Goal: Information Seeking & Learning: Find specific page/section

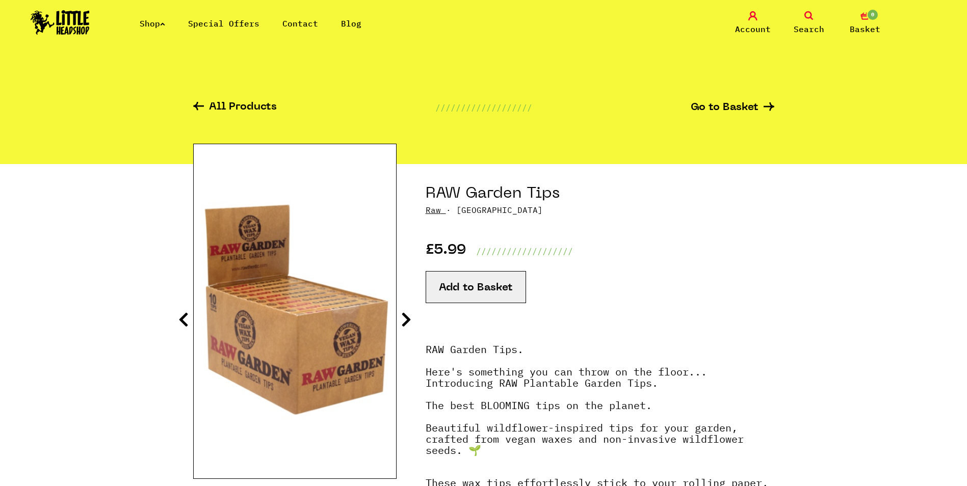
click at [165, 24] on icon at bounding box center [162, 24] width 5 height 4
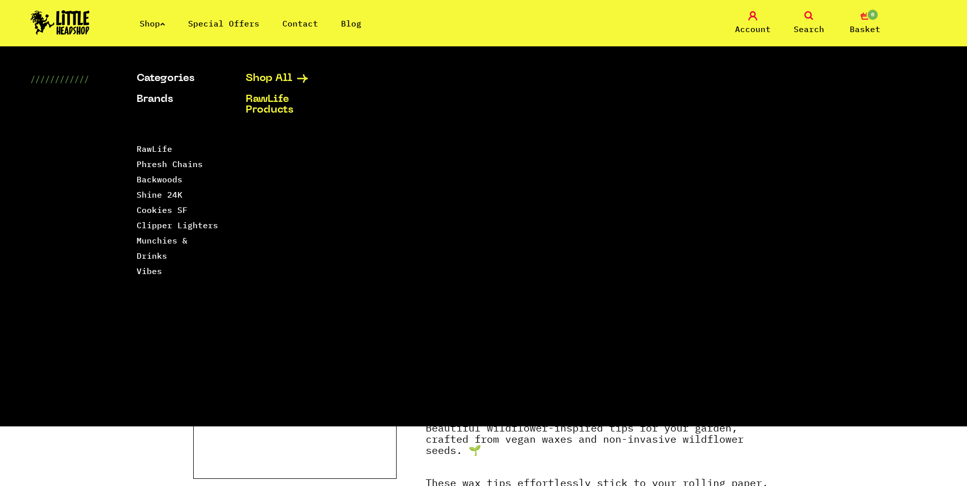
click at [286, 77] on link "Shop All" at bounding box center [288, 78] width 84 height 11
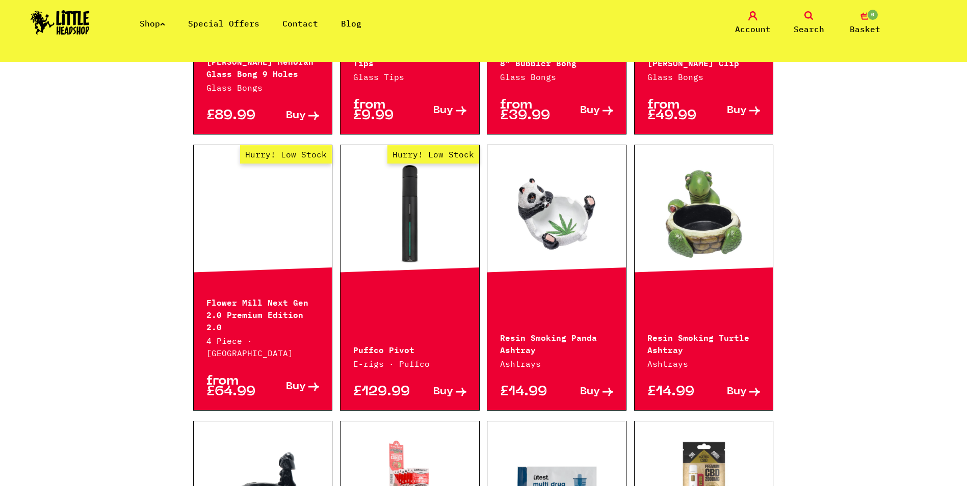
scroll to position [589, 0]
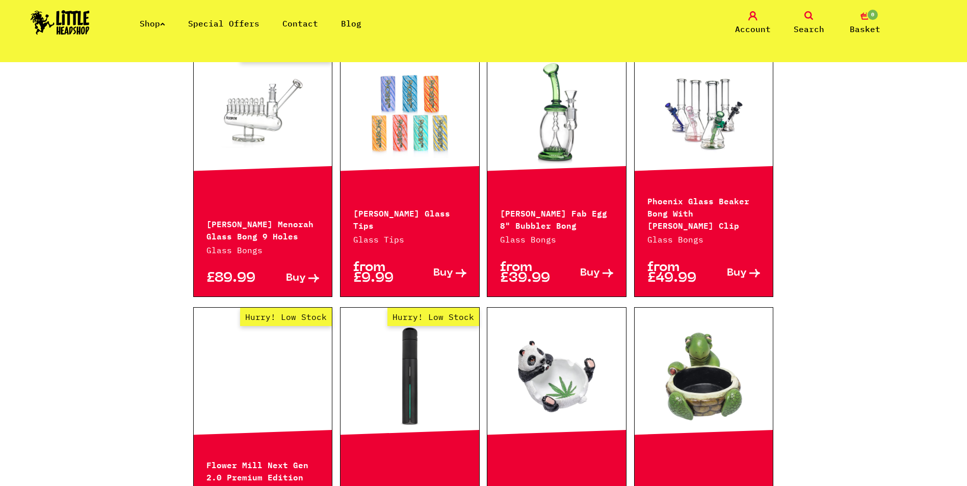
click at [813, 17] on icon at bounding box center [808, 15] width 9 height 9
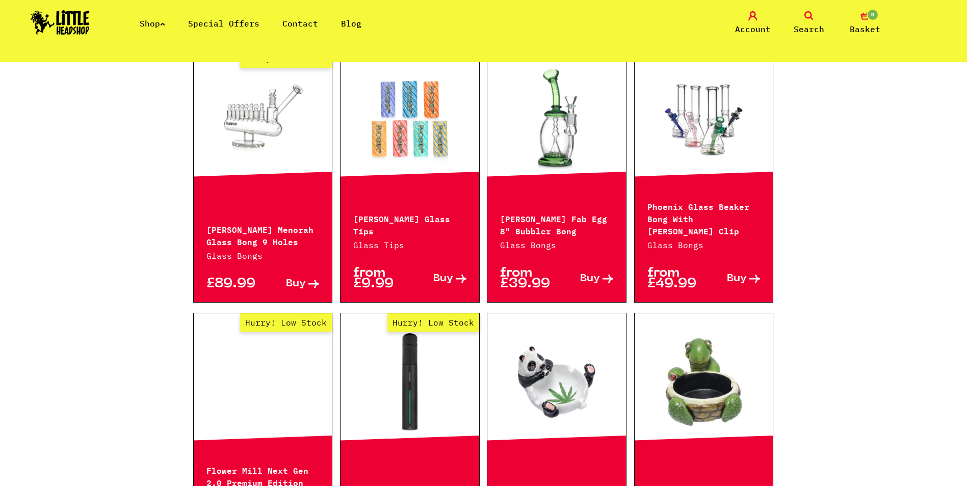
scroll to position [612, 0]
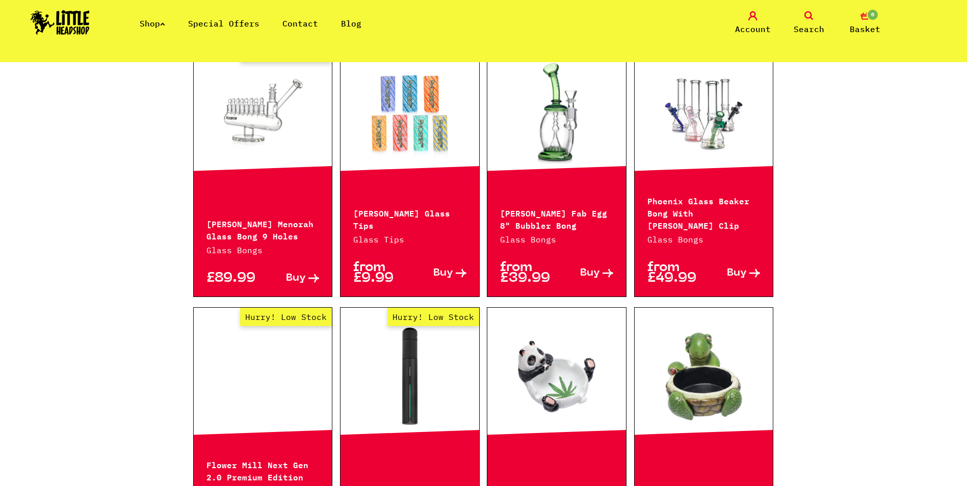
click at [805, 13] on icon at bounding box center [808, 15] width 9 height 9
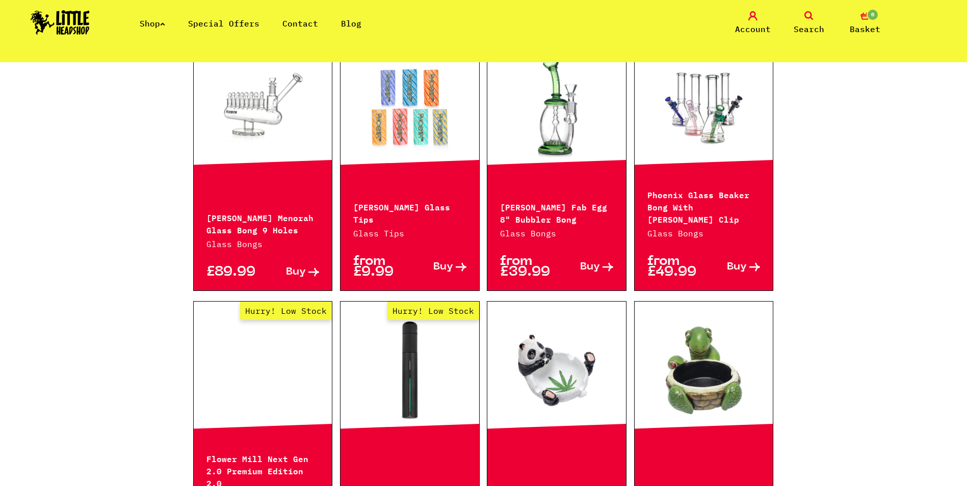
scroll to position [589, 0]
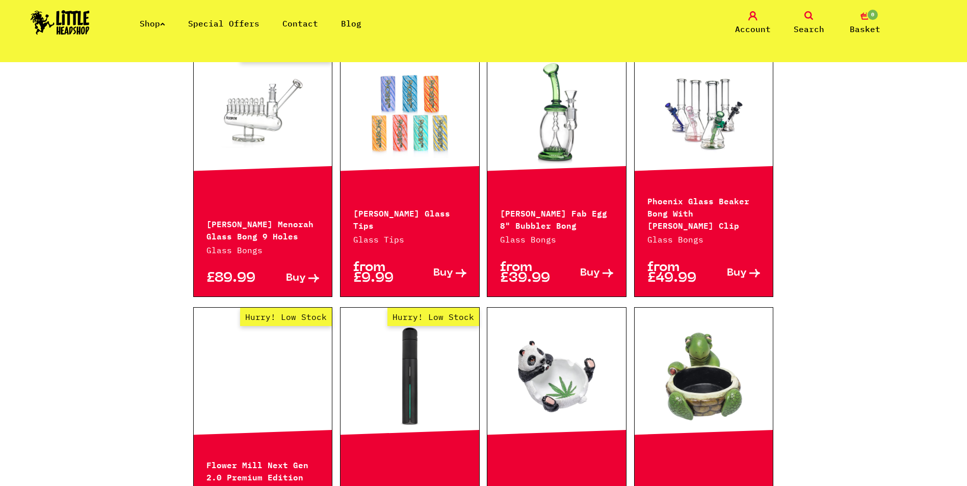
click at [811, 18] on icon at bounding box center [808, 15] width 9 height 9
click at [808, 17] on icon at bounding box center [808, 15] width 9 height 9
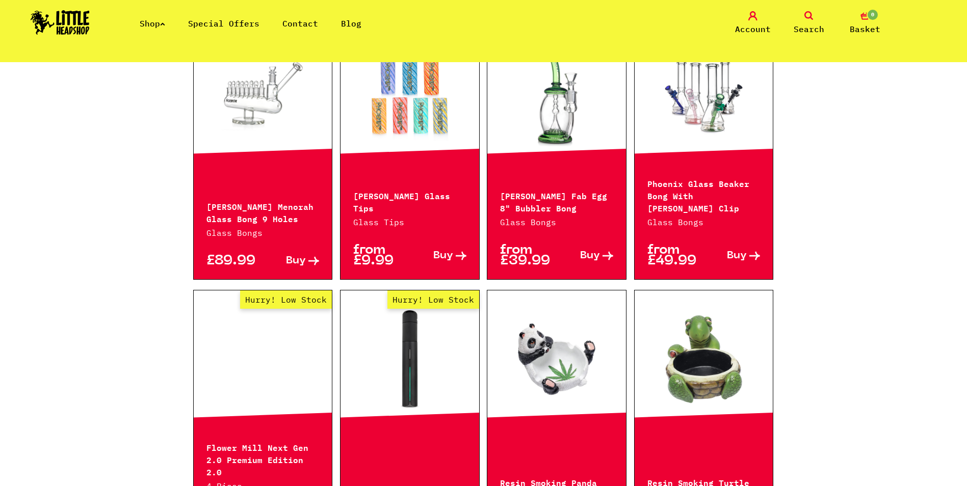
click at [808, 17] on icon at bounding box center [808, 15] width 9 height 9
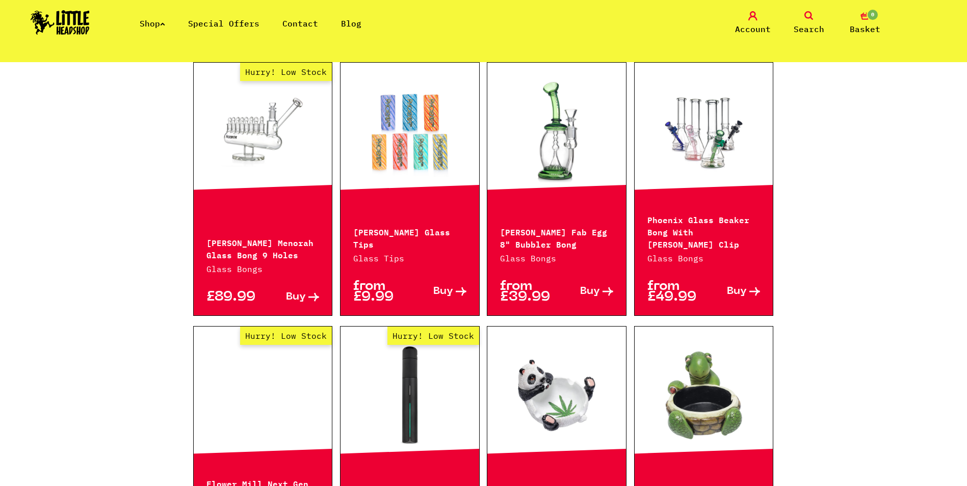
click at [808, 17] on icon at bounding box center [808, 15] width 9 height 9
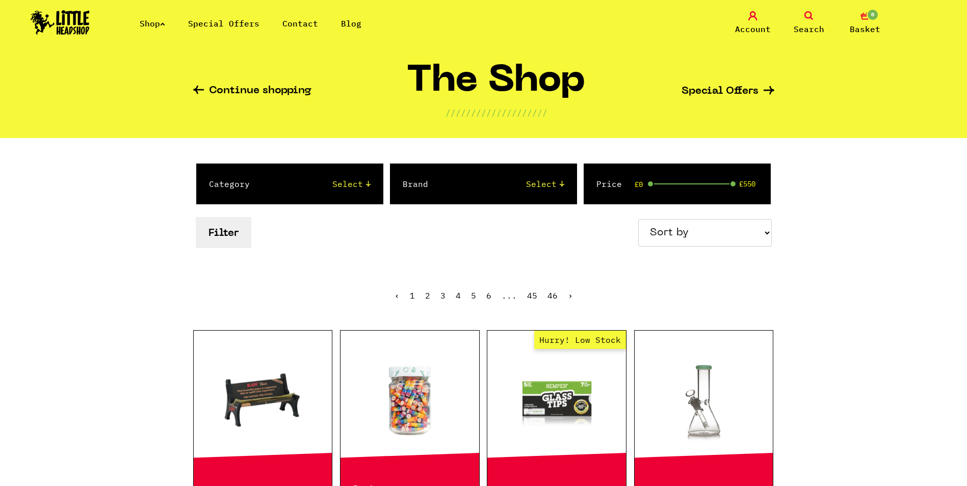
scroll to position [0, 0]
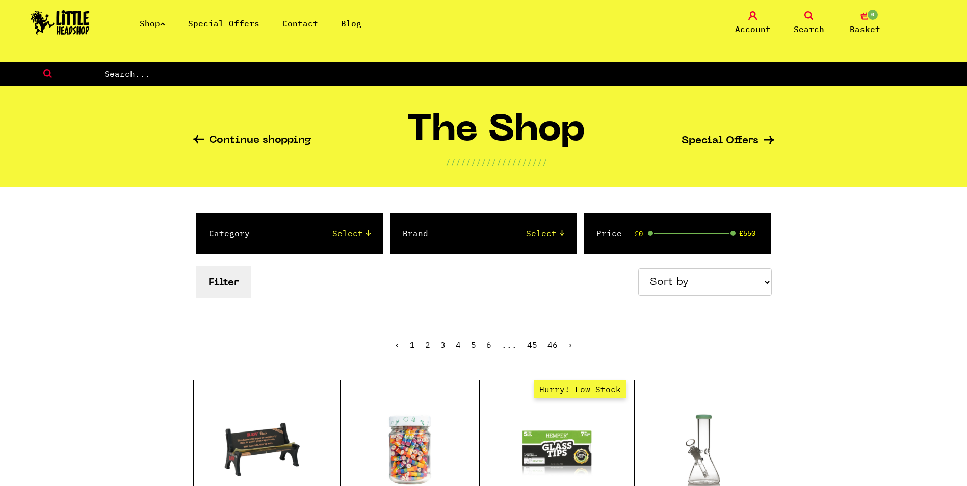
click at [811, 20] on icon at bounding box center [808, 15] width 9 height 9
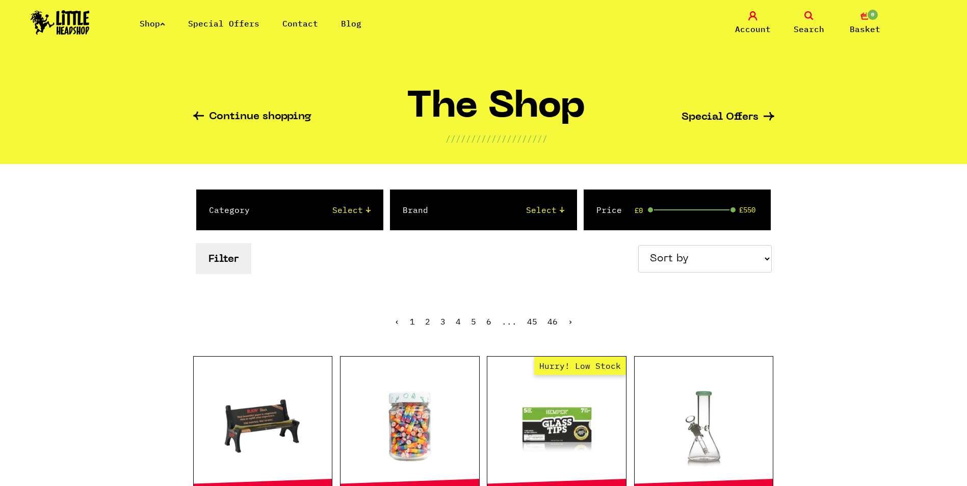
click at [865, 18] on icon "0" at bounding box center [864, 15] width 9 height 9
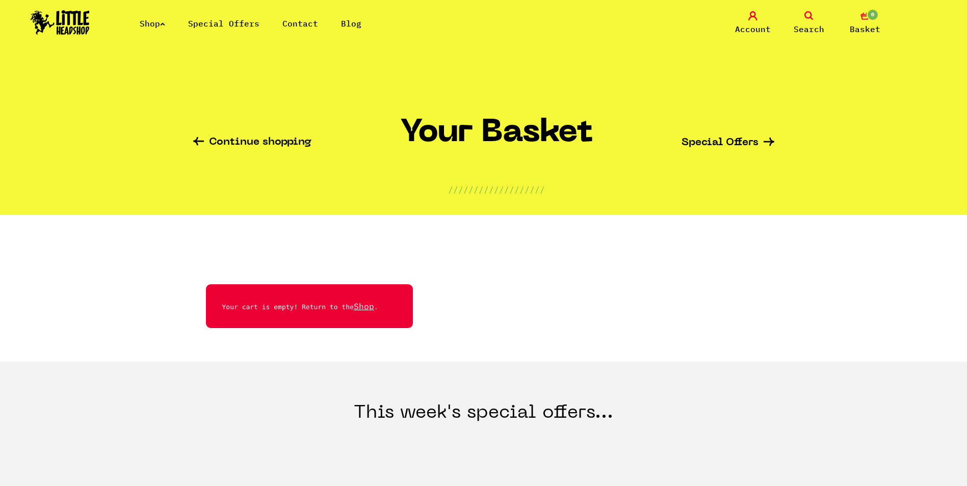
click at [809, 18] on icon at bounding box center [808, 15] width 9 height 9
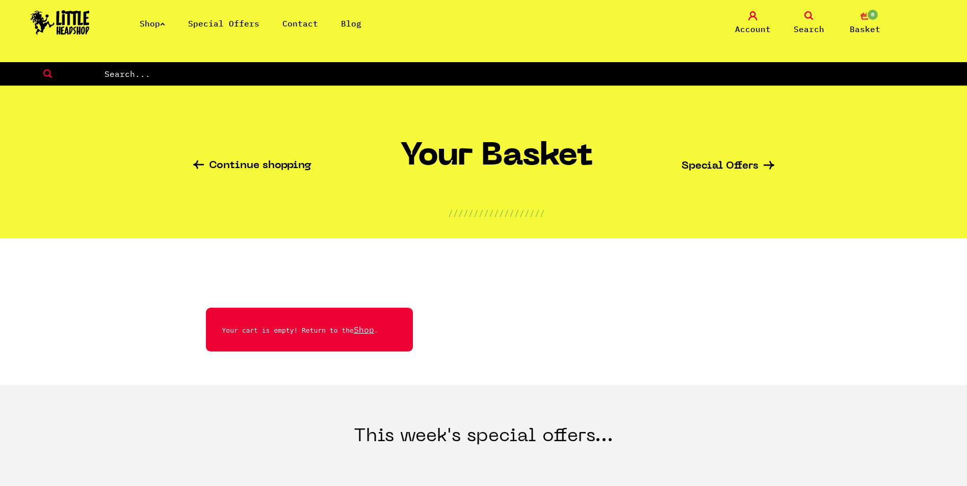
click at [146, 71] on input "text" at bounding box center [534, 73] width 863 height 13
paste input "Raw Garden"
type input "R"
type input "THC"
click at [45, 71] on icon at bounding box center [48, 73] width 96 height 9
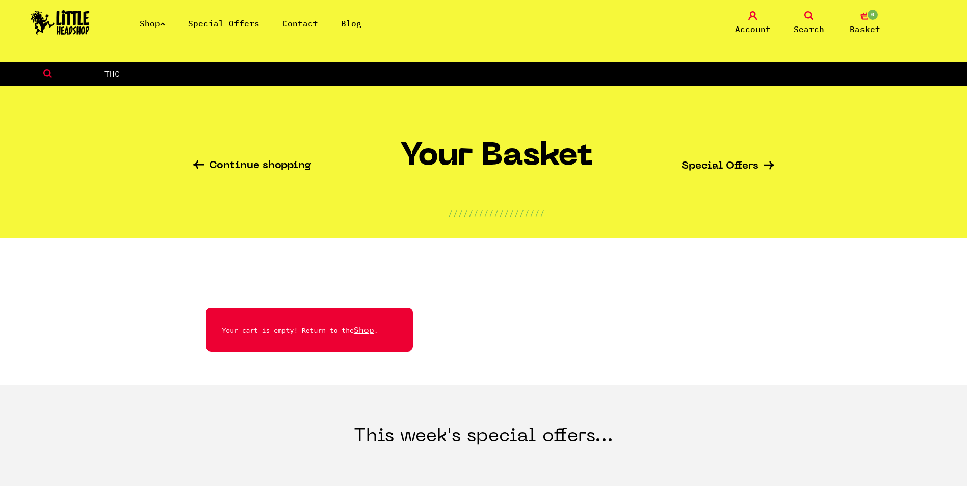
click at [52, 71] on icon at bounding box center [48, 73] width 96 height 9
click at [802, 19] on link "Search" at bounding box center [808, 23] width 51 height 24
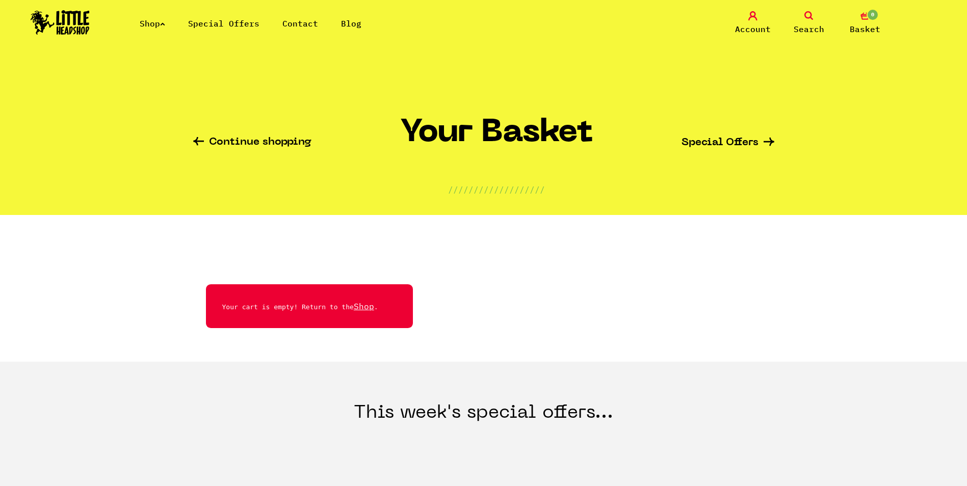
click at [802, 19] on link "Search" at bounding box center [808, 23] width 51 height 24
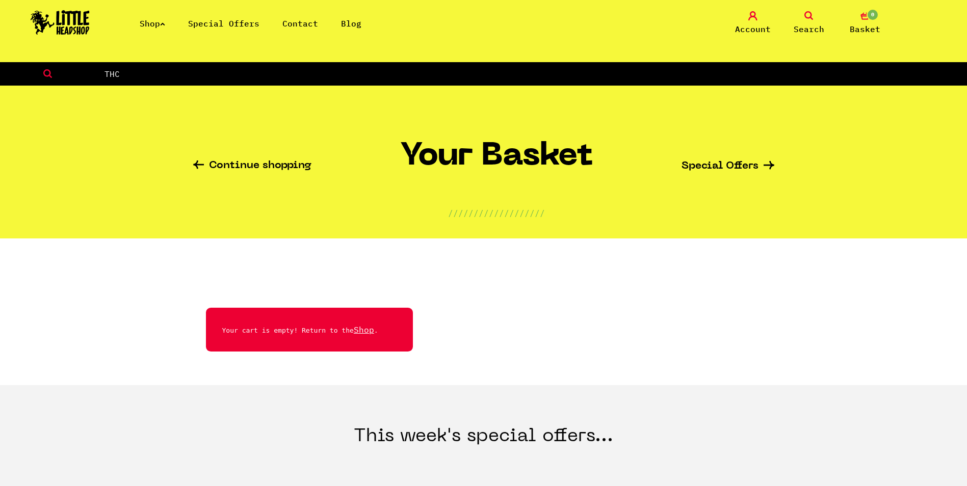
click at [802, 19] on link "Search" at bounding box center [808, 23] width 51 height 24
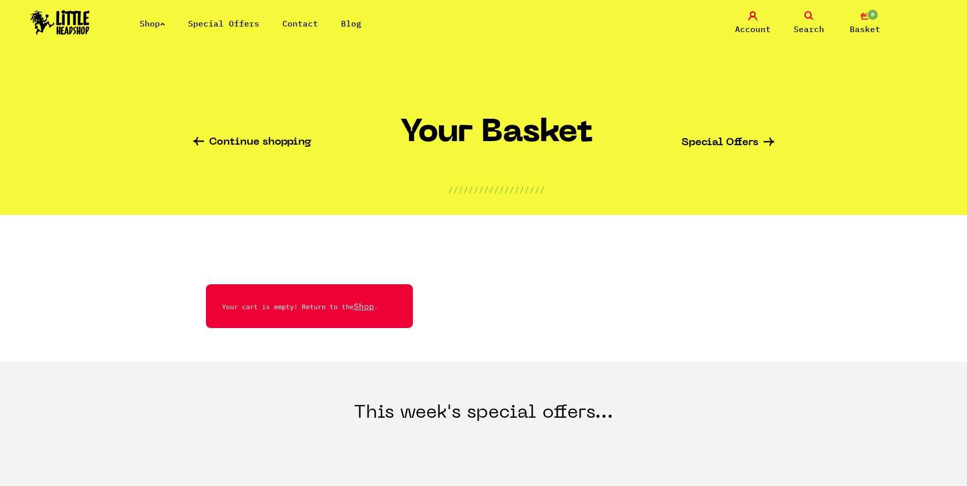
click at [728, 138] on link "Special Offers" at bounding box center [727, 143] width 93 height 11
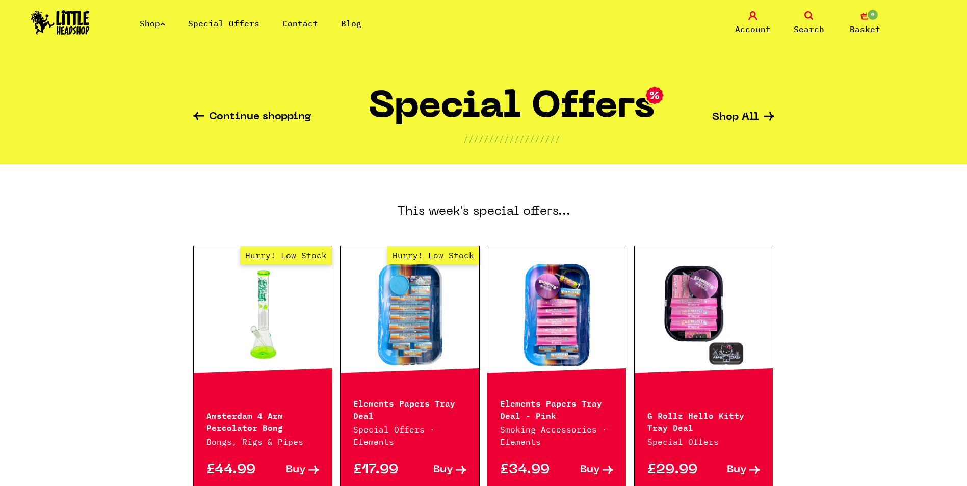
click at [803, 13] on link "Search" at bounding box center [808, 23] width 51 height 24
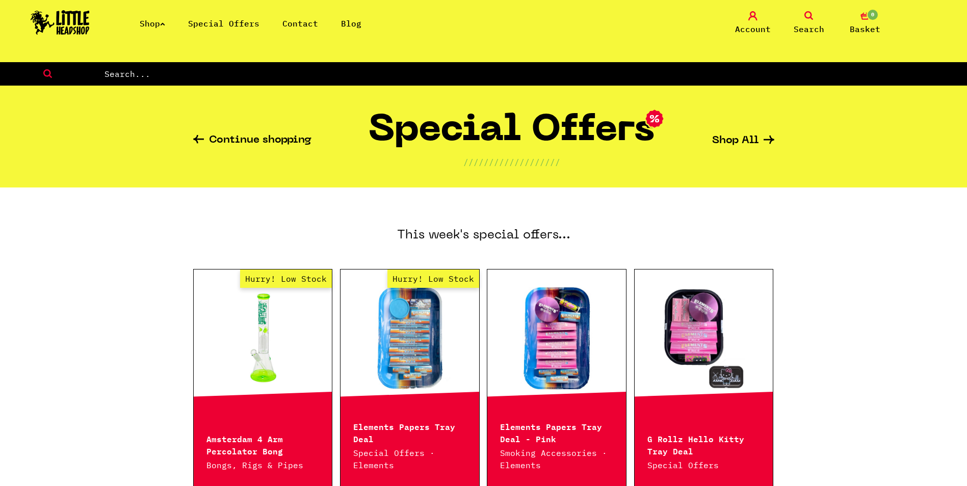
click at [111, 78] on input "text" at bounding box center [534, 73] width 863 height 13
click at [158, 77] on input "THC" at bounding box center [534, 73] width 863 height 13
type input "DARWIN CBD"
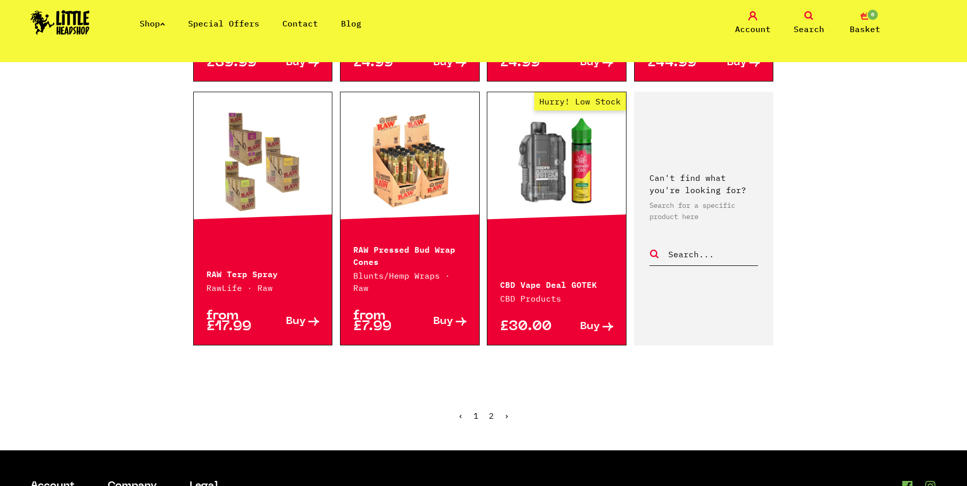
scroll to position [1070, 0]
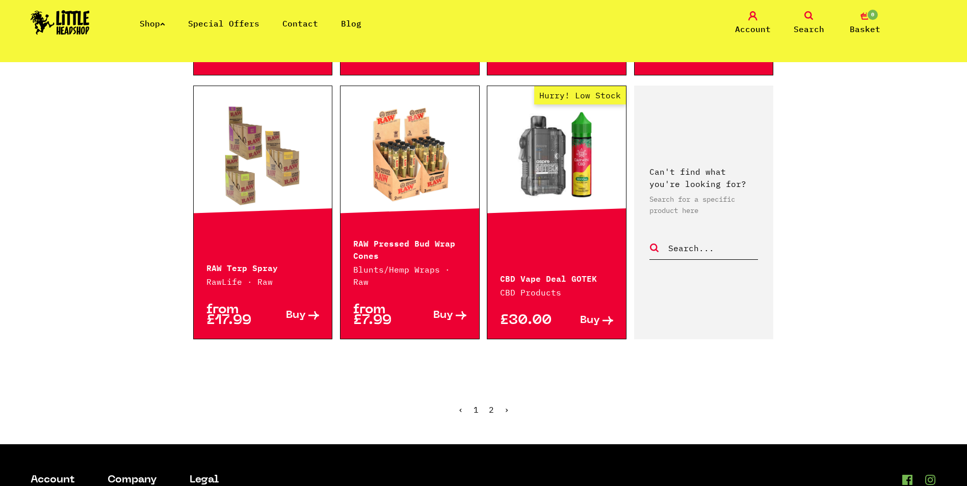
click at [569, 161] on link "Hurry! Low Stock" at bounding box center [556, 155] width 139 height 102
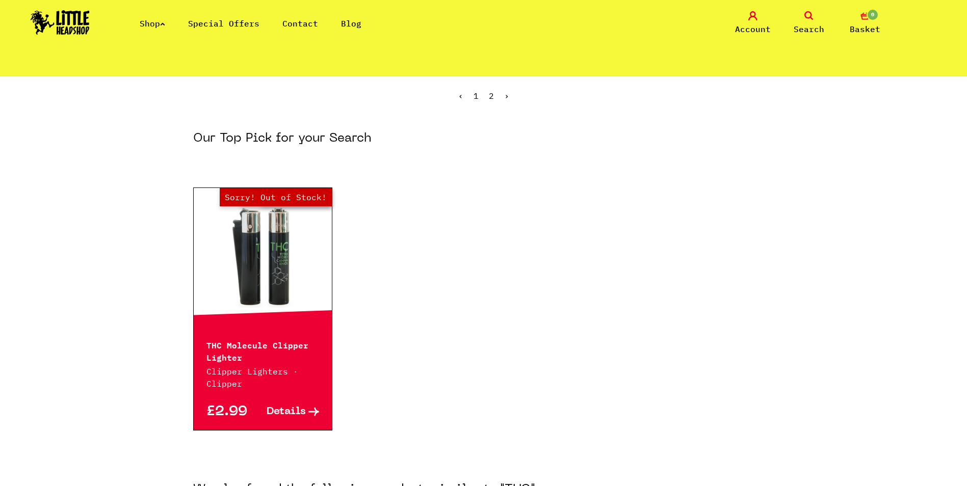
scroll to position [0, 0]
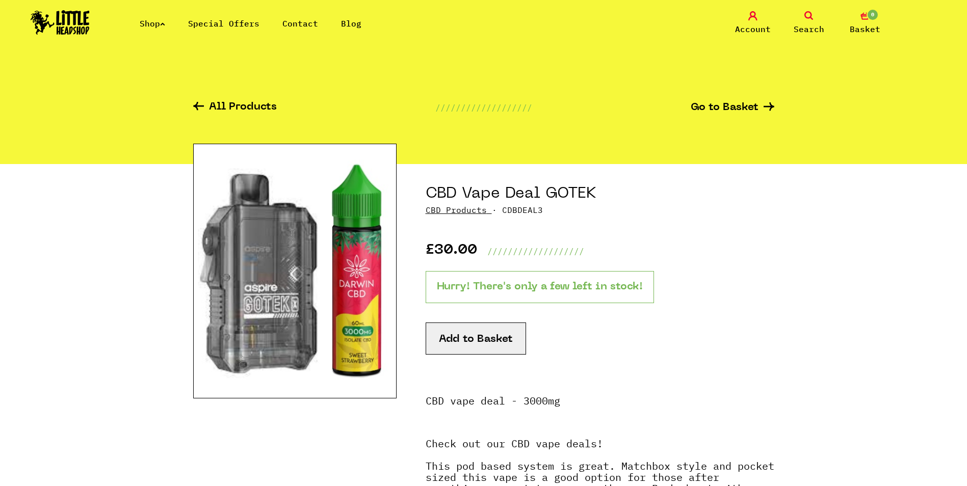
scroll to position [51, 0]
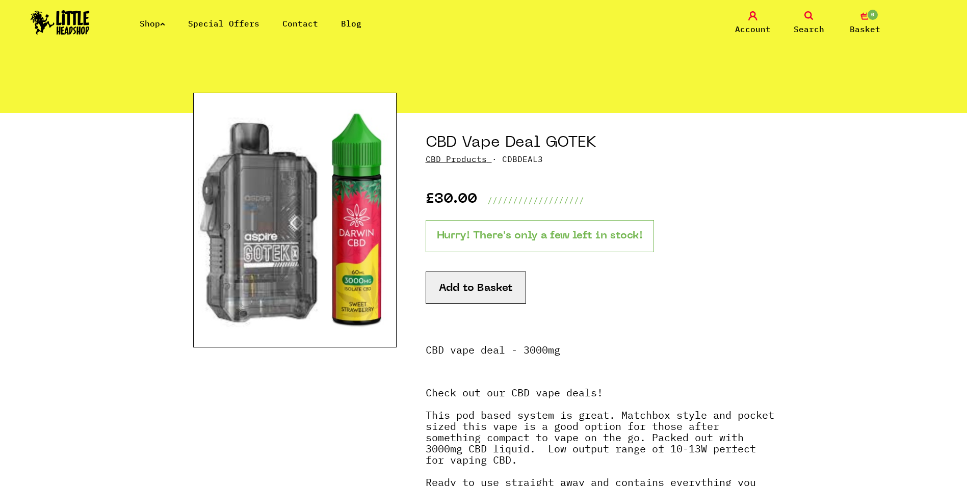
click at [803, 15] on link "Search" at bounding box center [808, 23] width 51 height 24
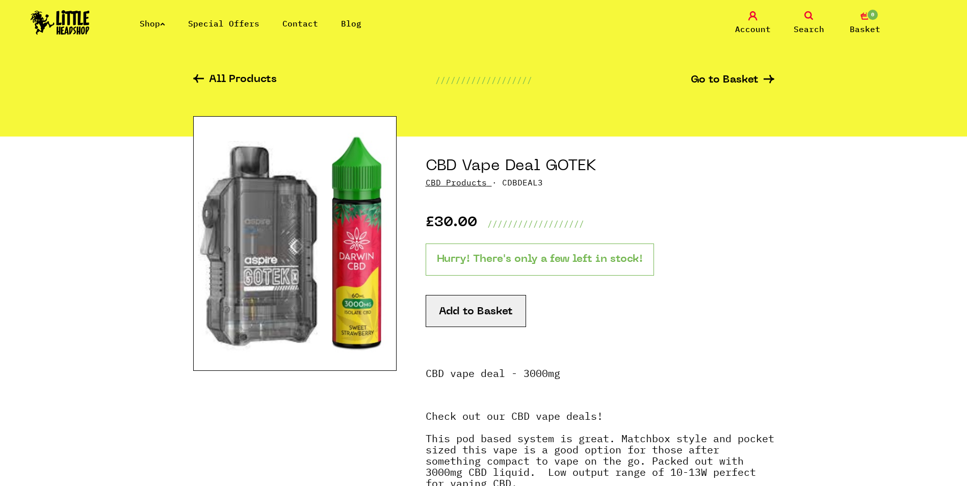
click at [811, 13] on icon at bounding box center [808, 15] width 9 height 9
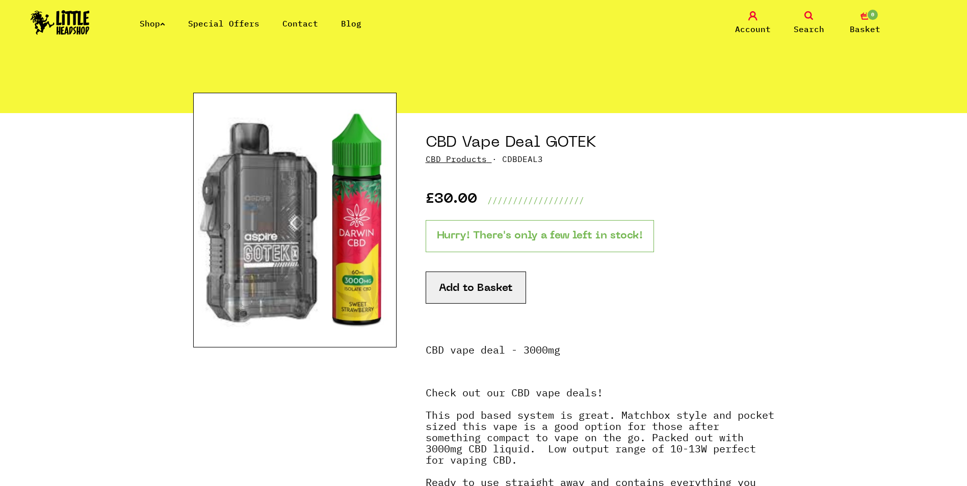
click at [802, 15] on link "Search" at bounding box center [808, 23] width 51 height 24
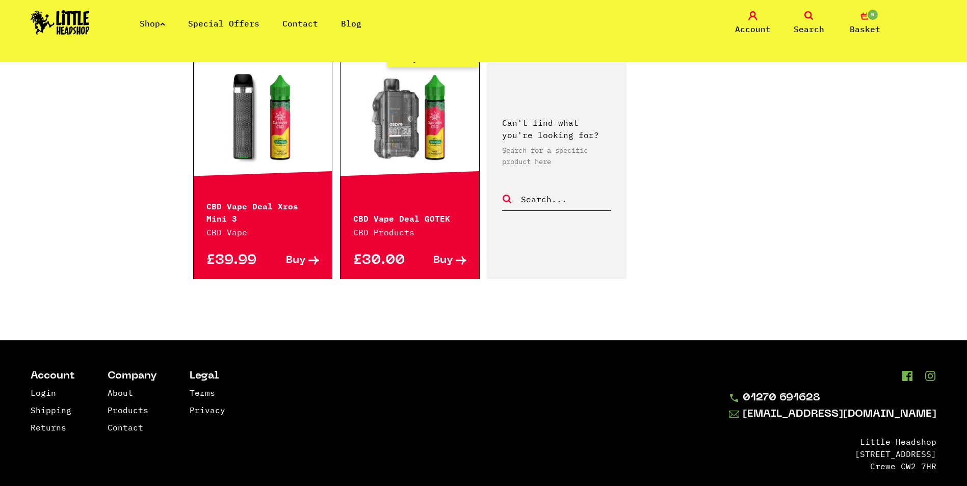
scroll to position [561, 0]
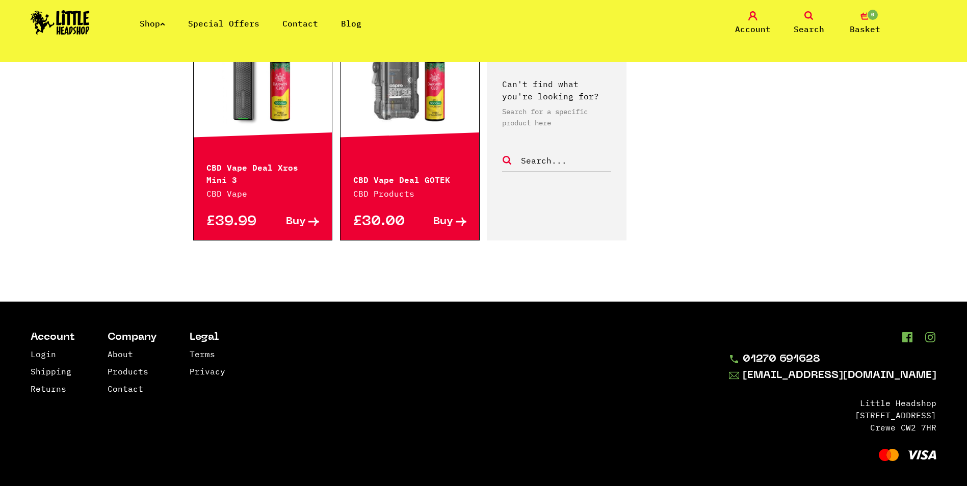
click at [530, 157] on input "text" at bounding box center [565, 160] width 91 height 13
click at [499, 161] on div "Can't find what you're looking for? Search for a specific product here Dewin cb…" at bounding box center [557, 125] width 140 height 231
click at [505, 165] on form "Dewin cbd oil" at bounding box center [556, 150] width 109 height 44
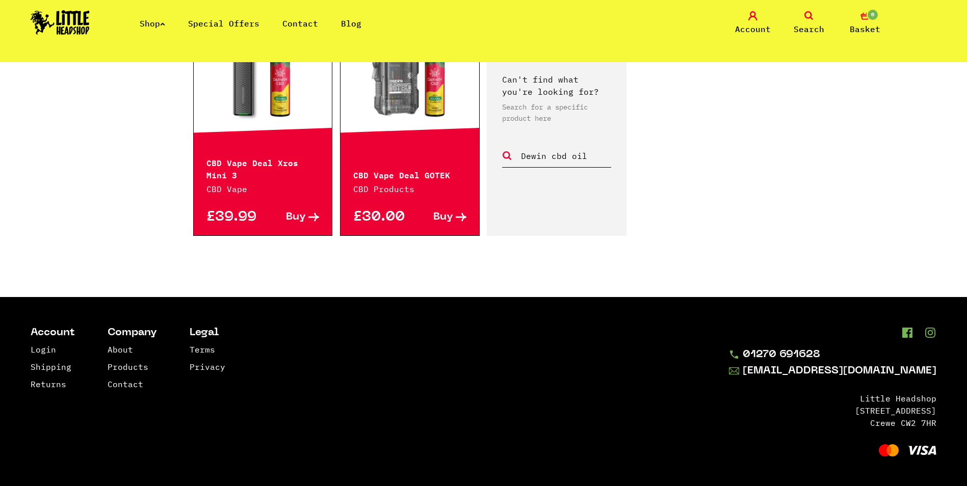
scroll to position [568, 0]
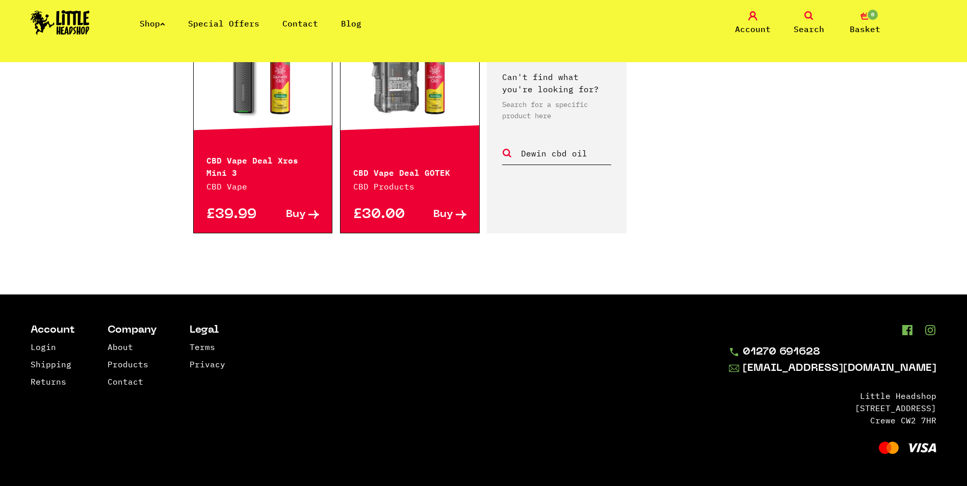
click at [596, 155] on input "Dewin cbd oil" at bounding box center [565, 153] width 91 height 13
type input "Dewin cbd"
